Goal: Task Accomplishment & Management: Manage account settings

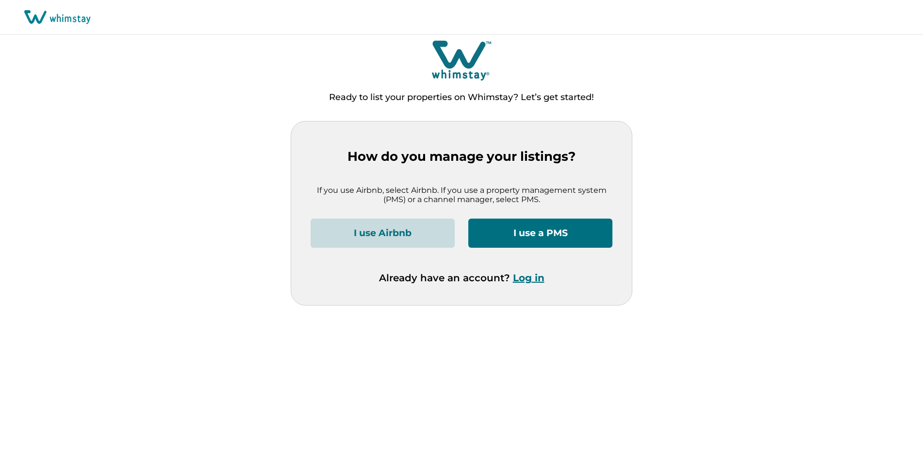
click at [525, 278] on button "Log in" at bounding box center [529, 278] width 32 height 12
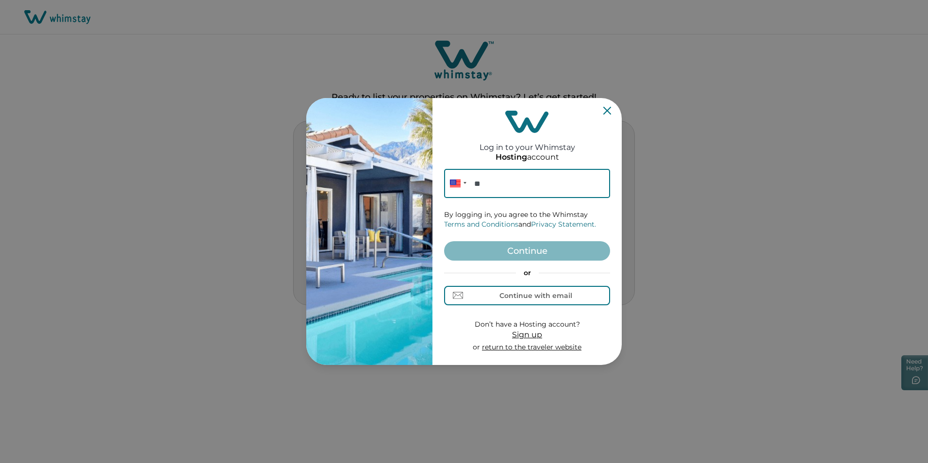
click at [505, 179] on input "**" at bounding box center [527, 183] width 166 height 29
click at [503, 299] on div "Continue with email" at bounding box center [536, 296] width 73 height 8
click at [503, 184] on input at bounding box center [527, 183] width 166 height 29
type input "**********"
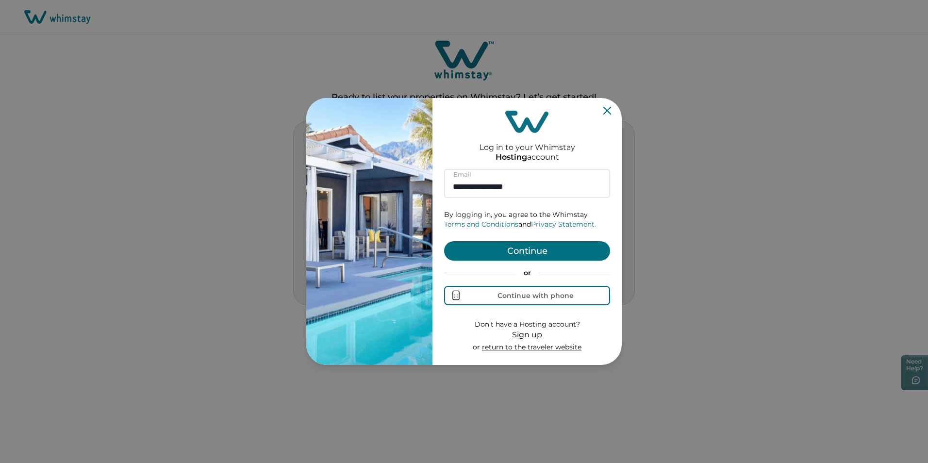
click at [498, 245] on button "Continue" at bounding box center [527, 250] width 166 height 19
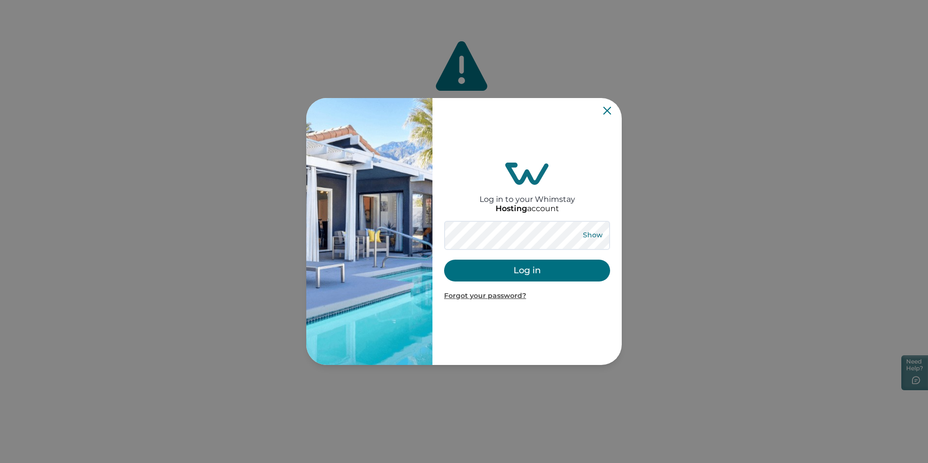
click at [593, 234] on button "Show" at bounding box center [592, 236] width 35 height 14
click at [595, 235] on button "Hide" at bounding box center [593, 236] width 32 height 14
click at [591, 234] on button "Show" at bounding box center [592, 236] width 35 height 14
click at [591, 234] on button "Hide" at bounding box center [593, 236] width 32 height 14
click at [536, 267] on button "Log in" at bounding box center [527, 271] width 166 height 22
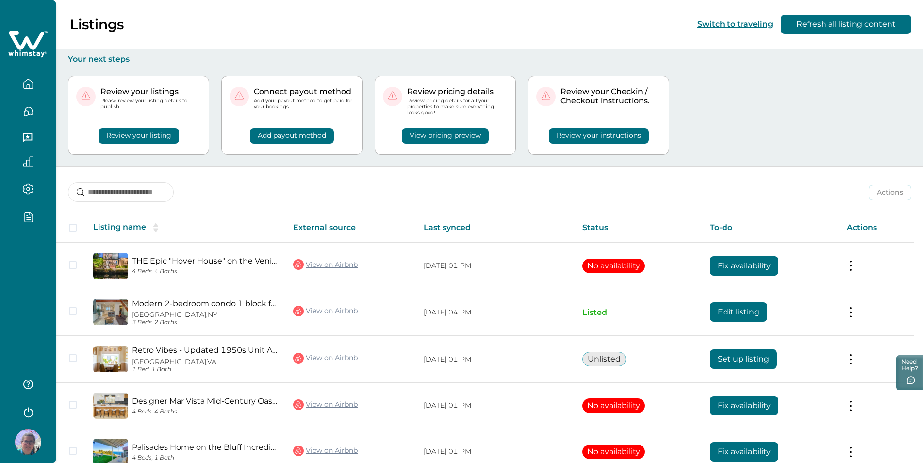
click at [28, 214] on icon "button" at bounding box center [28, 216] width 11 height 11
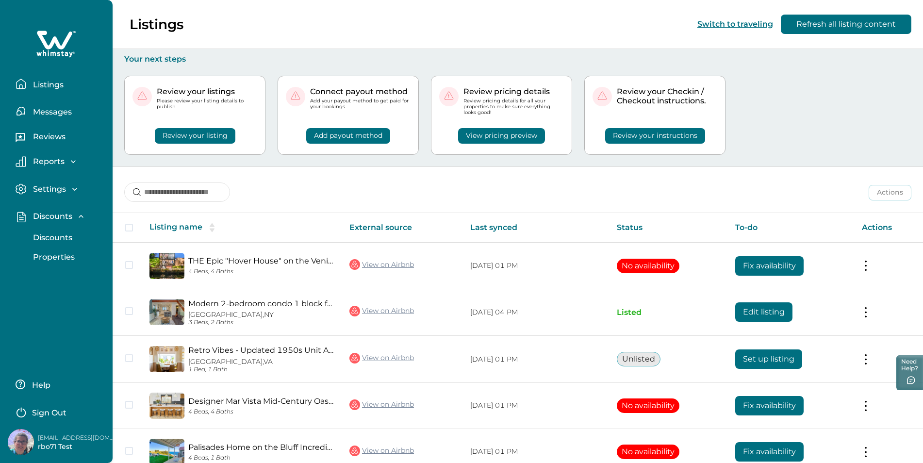
click at [57, 236] on p "Discounts" at bounding box center [51, 238] width 42 height 10
